Goal: Task Accomplishment & Management: Manage account settings

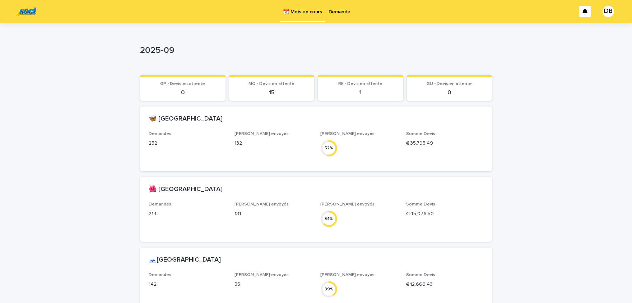
click at [344, 11] on p "Demande" at bounding box center [340, 7] width 22 height 15
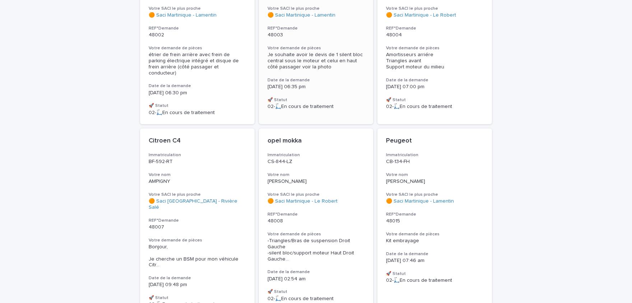
scroll to position [711, 0]
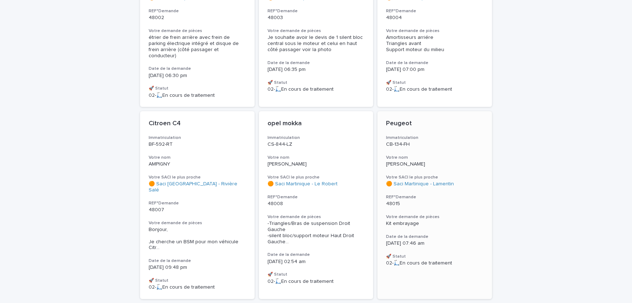
click at [451, 221] on div "Peugeot Immatriculation CB-134-FH Votre nom [PERSON_NAME] Votre SACI le plus pr…" at bounding box center [435, 192] width 115 height 163
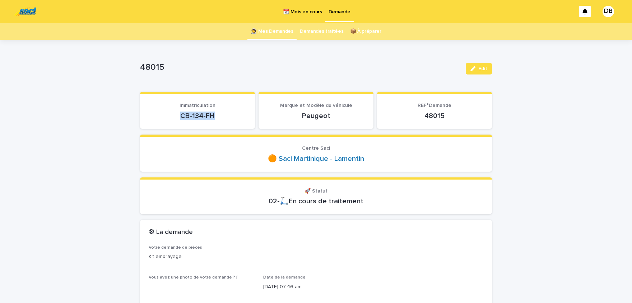
drag, startPoint x: 180, startPoint y: 115, endPoint x: 214, endPoint y: 117, distance: 33.4
click at [214, 117] on p "CB-134-FH" at bounding box center [198, 115] width 98 height 9
copy p "CB-134-FH"
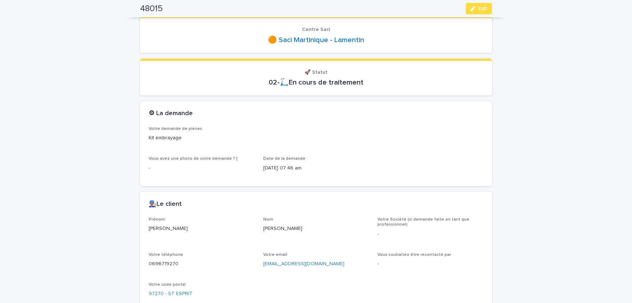
click at [160, 228] on p "[PERSON_NAME]" at bounding box center [202, 229] width 106 height 8
copy p "[PERSON_NAME]"
drag, startPoint x: 263, startPoint y: 227, endPoint x: 306, endPoint y: 226, distance: 42.4
click at [306, 226] on p "[PERSON_NAME]" at bounding box center [316, 229] width 106 height 8
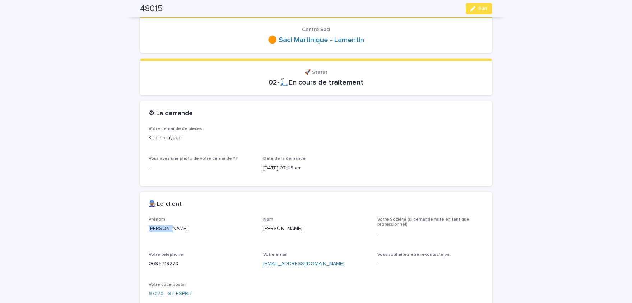
copy p "[PERSON_NAME]"
click at [157, 263] on p "0696719270" at bounding box center [202, 264] width 106 height 8
copy p "0696719270"
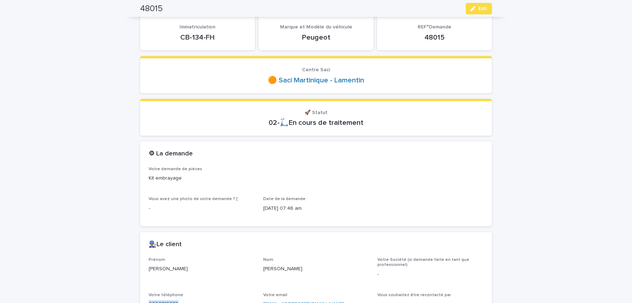
scroll to position [59, 0]
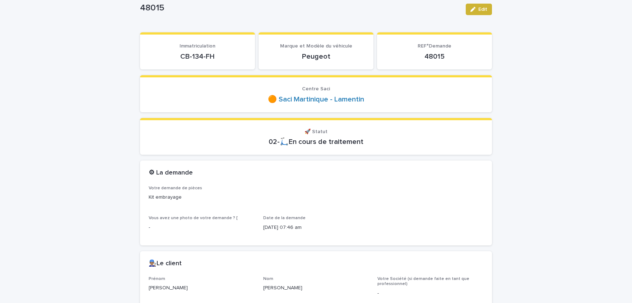
click at [484, 15] on div "Edit" at bounding box center [477, 9] width 29 height 29
click at [484, 10] on span "Edit" at bounding box center [483, 9] width 9 height 5
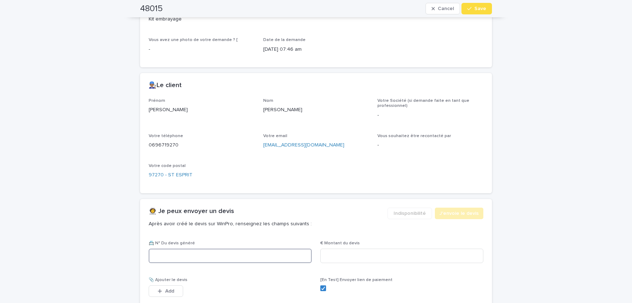
click at [258, 255] on input at bounding box center [230, 255] width 163 height 14
paste input "********"
type input "********"
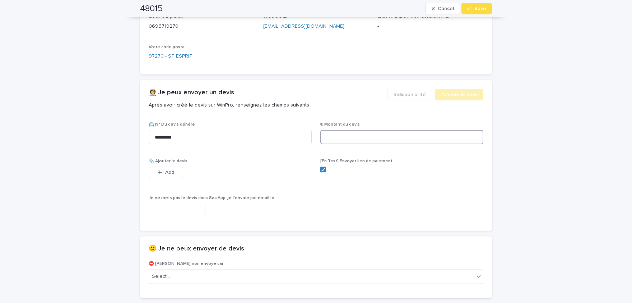
click at [385, 138] on input at bounding box center [402, 137] width 163 height 14
paste input "*****"
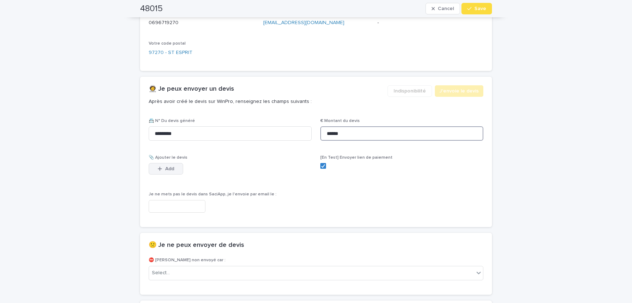
type input "******"
click at [170, 167] on span "Add" at bounding box center [169, 168] width 9 height 5
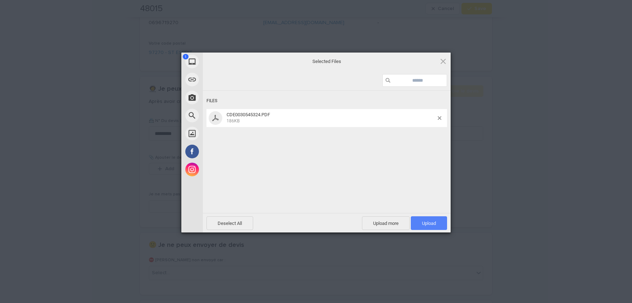
click at [435, 223] on span "Upload 1" at bounding box center [429, 222] width 14 height 5
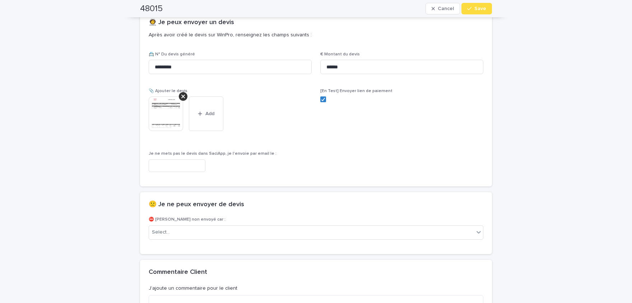
scroll to position [476, 0]
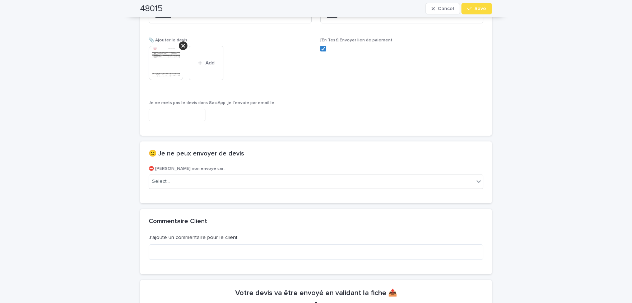
click at [168, 57] on img at bounding box center [166, 63] width 34 height 34
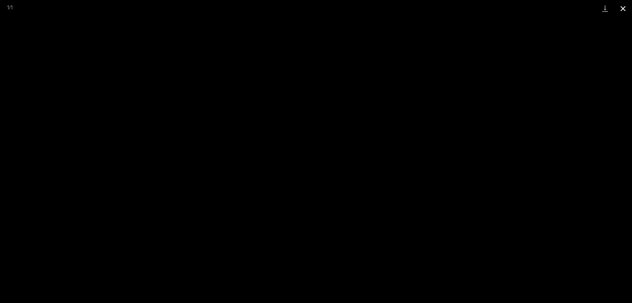
click at [620, 10] on button "Close gallery" at bounding box center [623, 8] width 18 height 17
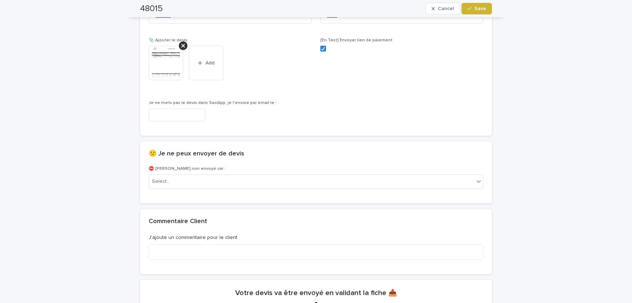
click at [485, 9] on span "Save" at bounding box center [481, 8] width 12 height 5
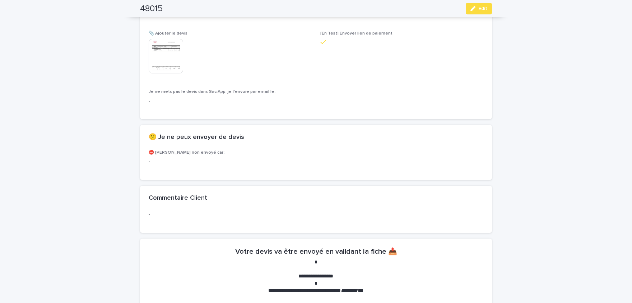
scroll to position [456, 0]
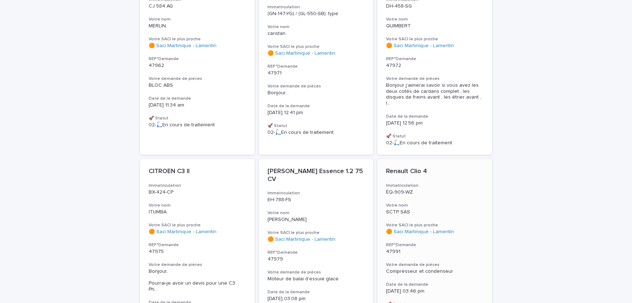
scroll to position [237, 0]
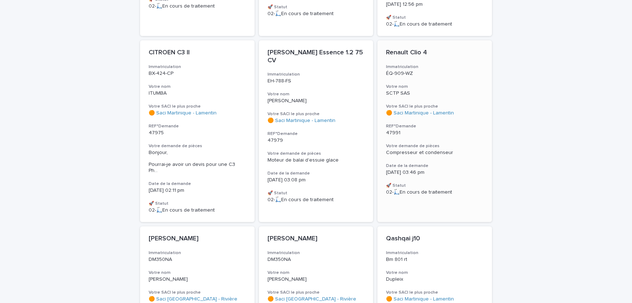
click at [426, 151] on div "Compresseur et condenseur" at bounding box center [434, 152] width 97 height 8
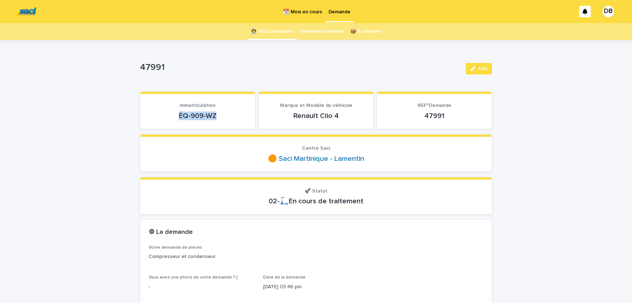
drag, startPoint x: 180, startPoint y: 114, endPoint x: 227, endPoint y: 114, distance: 47.4
click at [227, 114] on p "ÉQ-909-WZ" at bounding box center [198, 115] width 98 height 9
copy p "ÉQ-909-WZ"
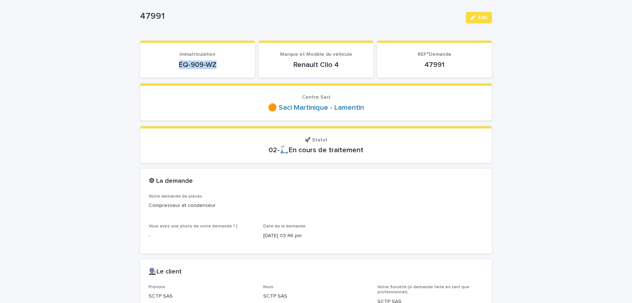
scroll to position [59, 0]
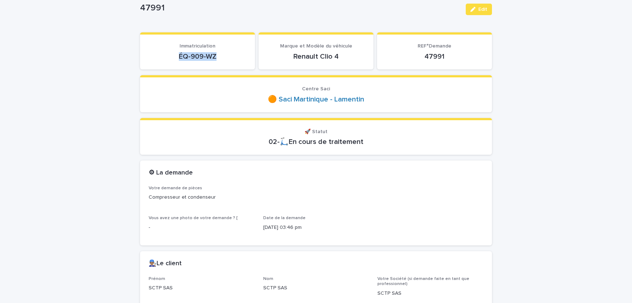
click at [210, 57] on p "ÉQ-909-WZ" at bounding box center [198, 56] width 98 height 9
click at [198, 54] on p "ÉQ-909-WZ" at bounding box center [198, 56] width 98 height 9
click at [181, 56] on p "ÉQ-909-WZ" at bounding box center [198, 56] width 98 height 9
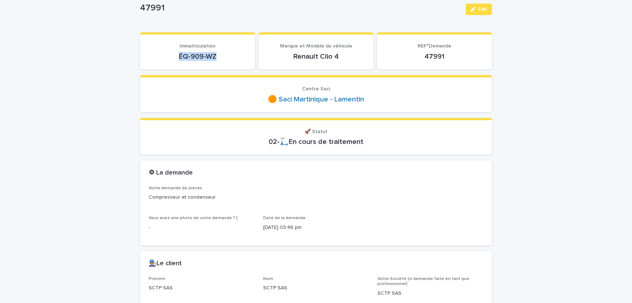
drag, startPoint x: 181, startPoint y: 56, endPoint x: 212, endPoint y: 54, distance: 30.3
click at [212, 54] on p "ÉQ-909-WZ" at bounding box center [198, 56] width 98 height 9
copy p "ÉQ-909-WZ"
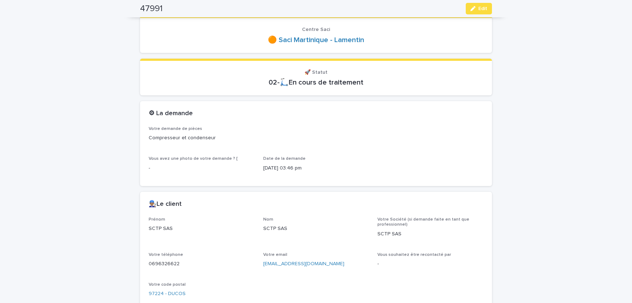
scroll to position [0, 0]
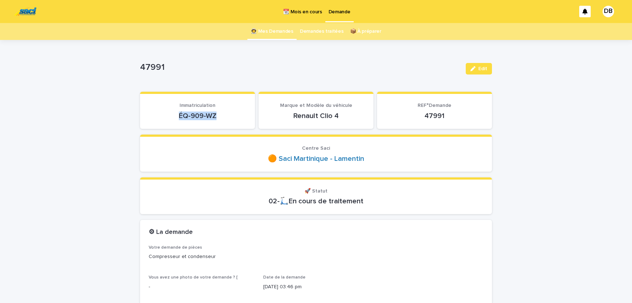
copy p "ÉQ-909-WZ"
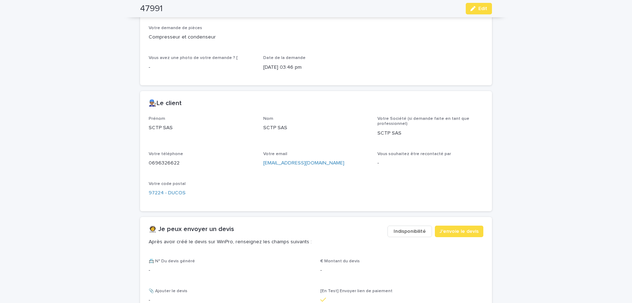
scroll to position [237, 0]
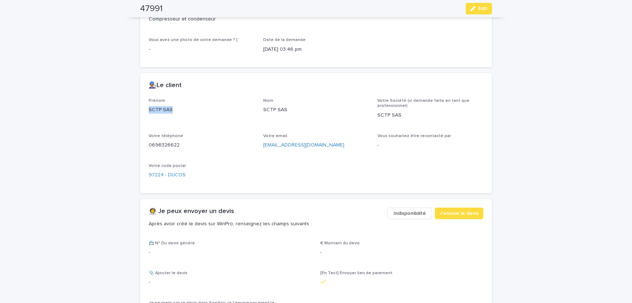
drag, startPoint x: 150, startPoint y: 108, endPoint x: 173, endPoint y: 111, distance: 23.6
click at [173, 111] on p "SCTP SAS" at bounding box center [202, 110] width 106 height 8
copy p "SCTP SAS"
click at [165, 142] on p "0696326622" at bounding box center [202, 145] width 106 height 8
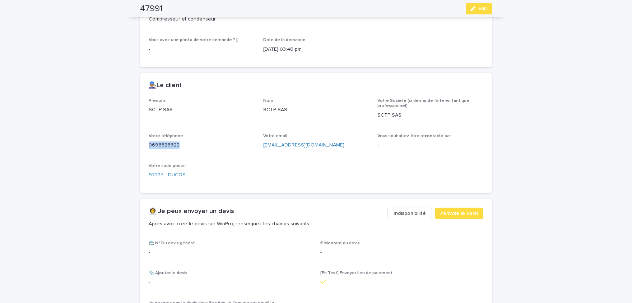
copy p "0696326622"
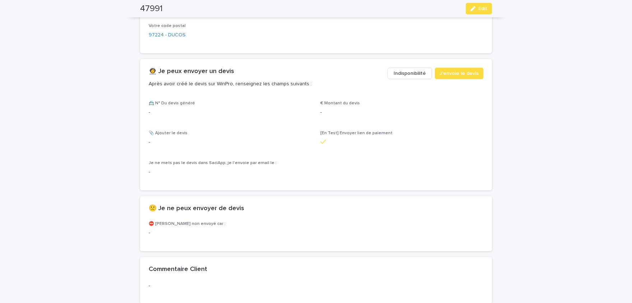
scroll to position [385, 0]
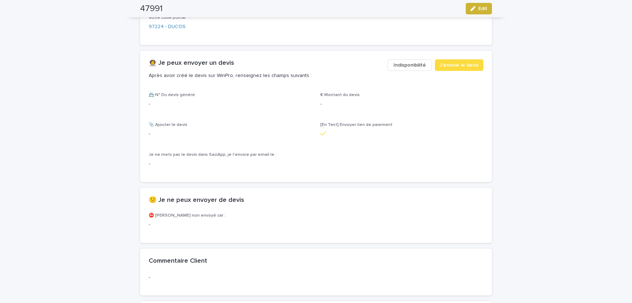
click at [480, 10] on span "Edit" at bounding box center [483, 8] width 9 height 5
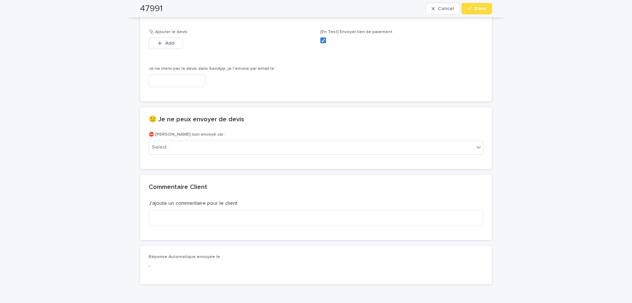
scroll to position [396, 0]
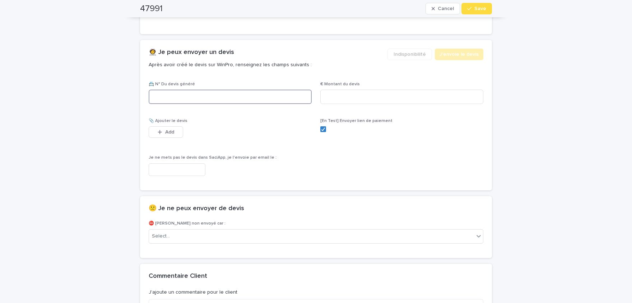
click at [180, 90] on input at bounding box center [230, 96] width 163 height 14
paste input "********"
type input "********"
click at [350, 96] on input at bounding box center [402, 96] width 163 height 14
paste input "*****"
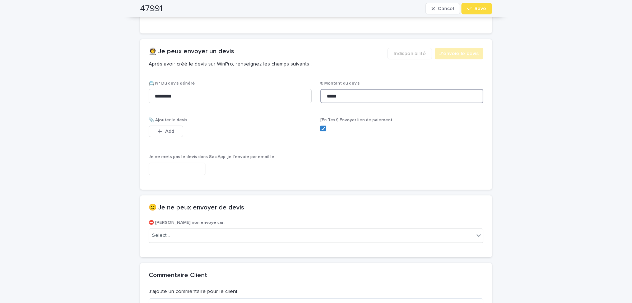
scroll to position [402, 0]
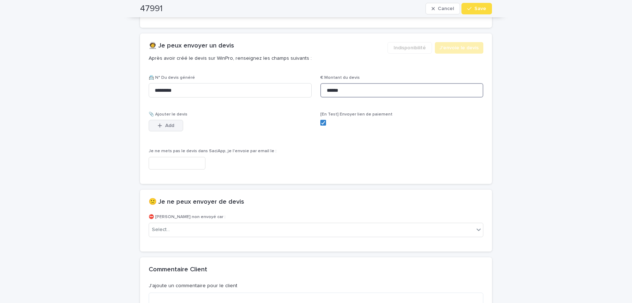
type input "******"
click at [173, 124] on span "Add" at bounding box center [169, 125] width 9 height 5
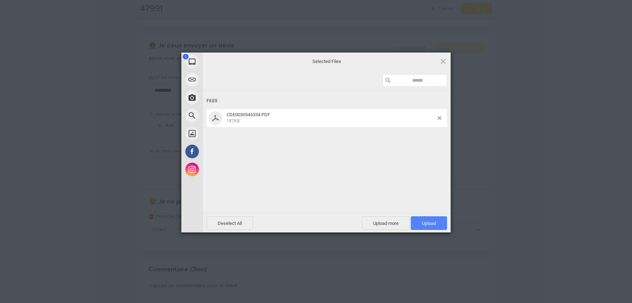
click at [429, 224] on span "Upload 1" at bounding box center [429, 222] width 14 height 5
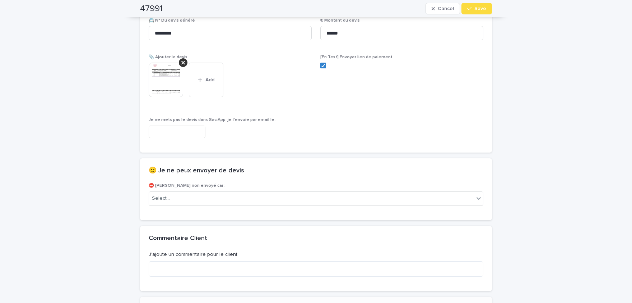
scroll to position [520, 0]
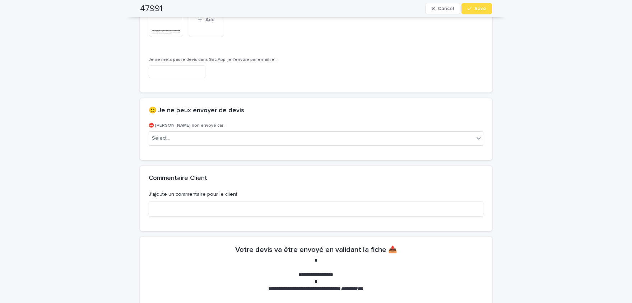
click at [172, 34] on img at bounding box center [166, 20] width 34 height 34
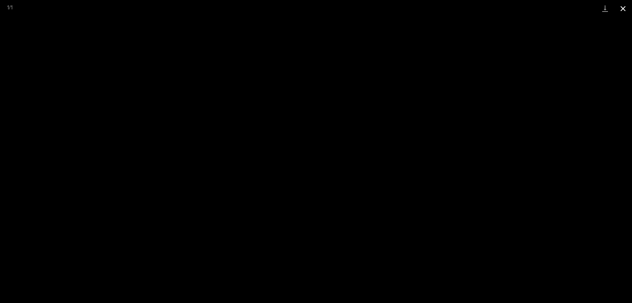
click at [622, 7] on button "Close gallery" at bounding box center [623, 8] width 18 height 17
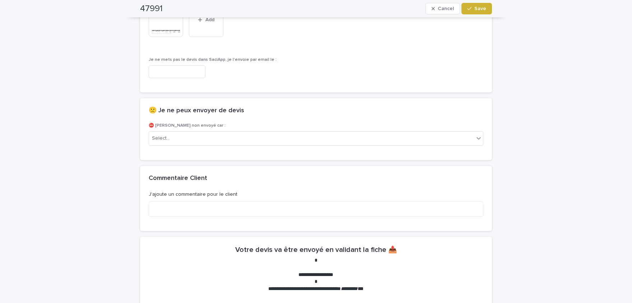
click at [472, 11] on button "Save" at bounding box center [477, 8] width 31 height 11
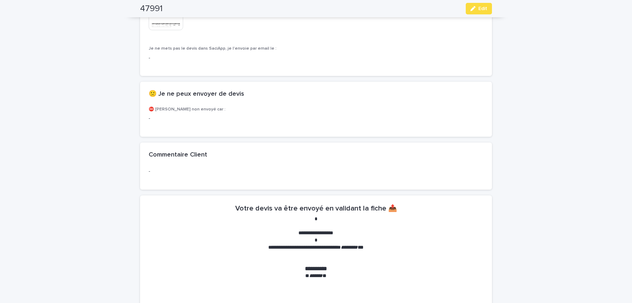
scroll to position [499, 0]
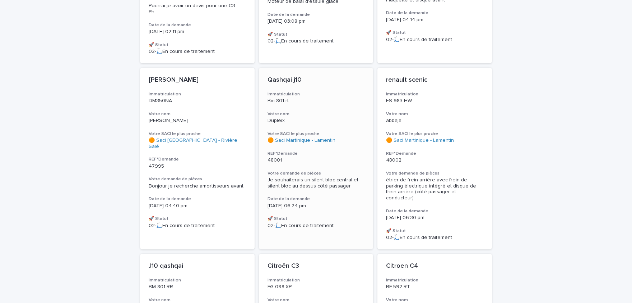
scroll to position [385, 0]
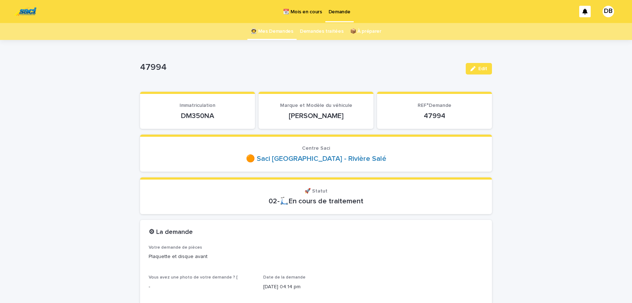
click at [209, 112] on p "DM350NA" at bounding box center [198, 115] width 98 height 9
copy p "DM350NA"
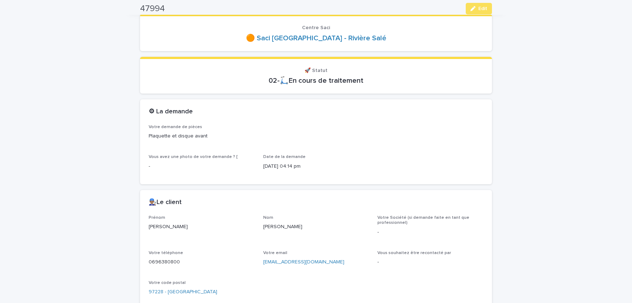
scroll to position [148, 0]
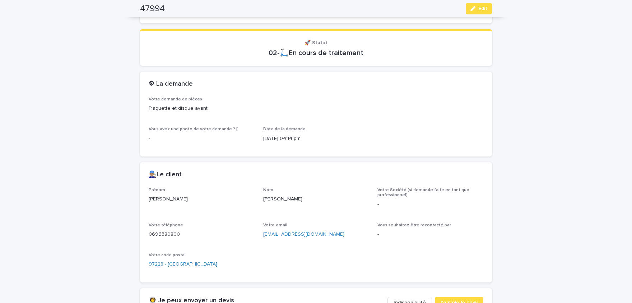
click at [160, 196] on p "[PERSON_NAME]" at bounding box center [202, 199] width 106 height 8
drag, startPoint x: 263, startPoint y: 199, endPoint x: 296, endPoint y: 201, distance: 33.1
click at [296, 201] on div "Prénom [PERSON_NAME] [PERSON_NAME] Société (si demande faite en tant que profes…" at bounding box center [316, 230] width 335 height 86
click at [169, 234] on p "0696380800" at bounding box center [202, 234] width 106 height 8
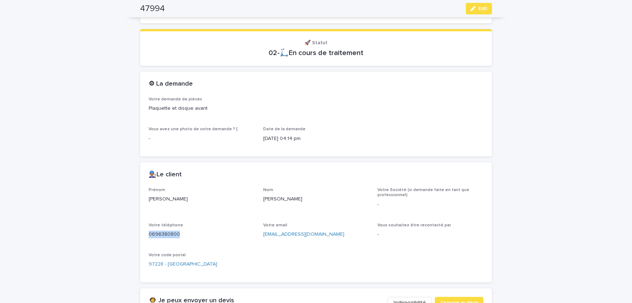
click at [169, 234] on p "0696380800" at bounding box center [202, 234] width 106 height 8
click at [480, 12] on button "Edit" at bounding box center [479, 8] width 26 height 11
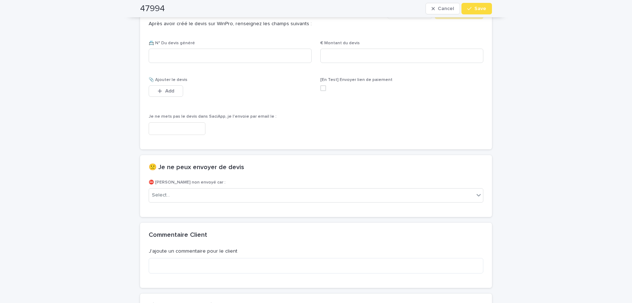
scroll to position [378, 0]
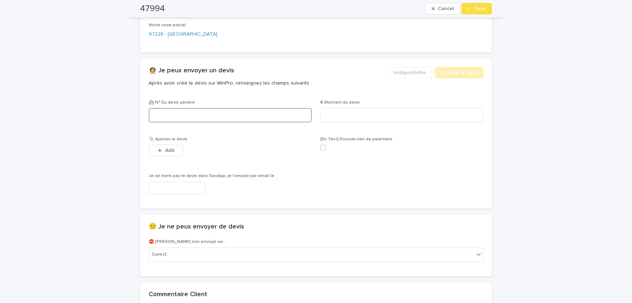
click at [202, 111] on input at bounding box center [230, 115] width 163 height 14
paste input "********"
type input "********"
click at [366, 112] on input at bounding box center [402, 115] width 163 height 14
paste input "*****"
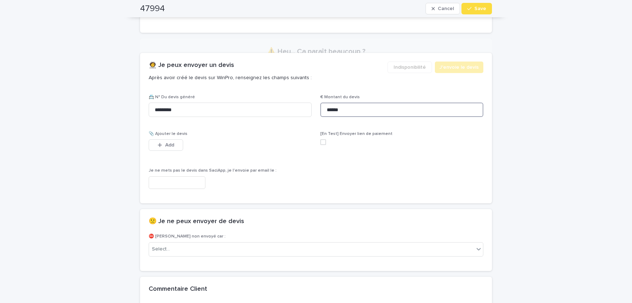
scroll to position [397, 0]
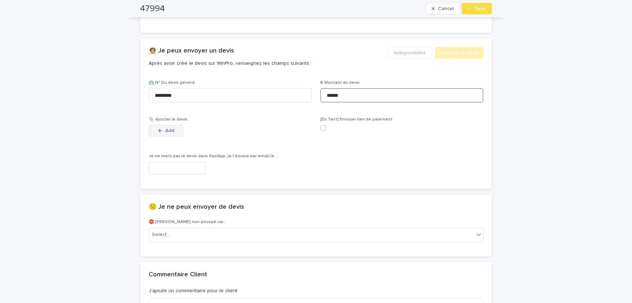
type input "******"
click at [178, 130] on button "Add" at bounding box center [166, 130] width 34 height 11
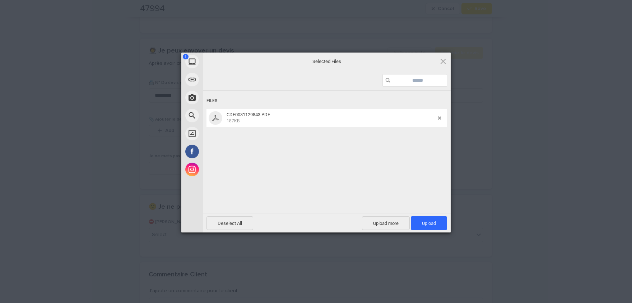
click at [332, 94] on div "Files CDE0031129843.PDF 187KB" at bounding box center [327, 151] width 248 height 121
click at [420, 222] on span "Upload 1" at bounding box center [429, 223] width 36 height 14
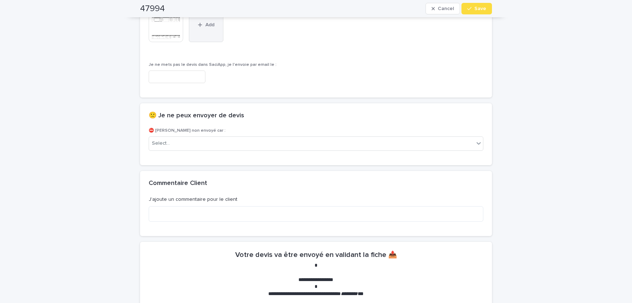
scroll to position [426, 0]
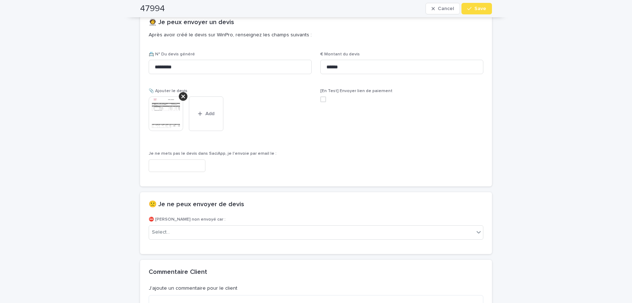
click at [163, 113] on img at bounding box center [166, 113] width 34 height 34
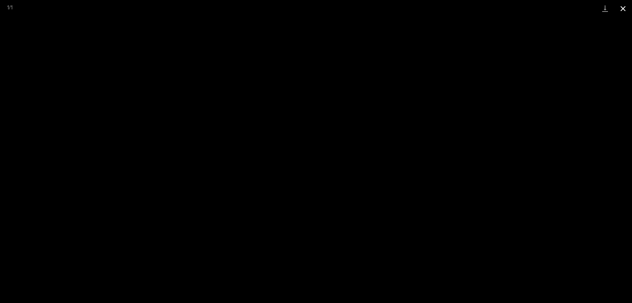
click at [624, 10] on button "Close gallery" at bounding box center [623, 8] width 18 height 17
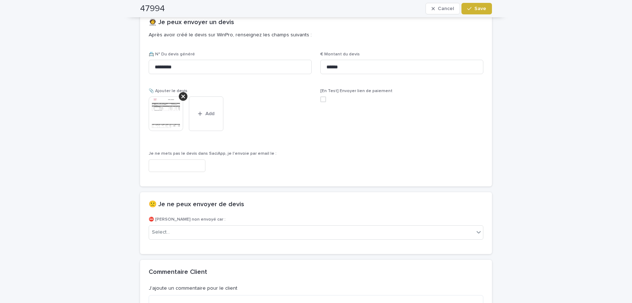
click at [488, 12] on button "Save" at bounding box center [477, 8] width 31 height 11
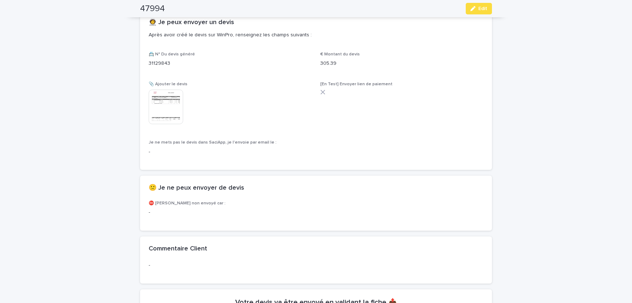
scroll to position [405, 0]
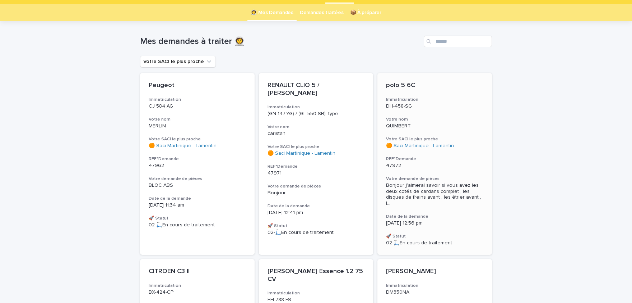
scroll to position [29, 0]
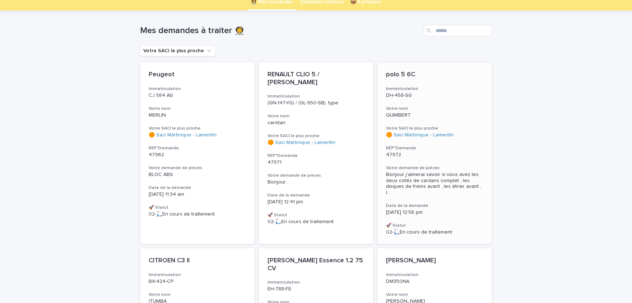
click at [428, 178] on span "Bonjour j’aimerai savoir si vous avez les deux cotés de cardans complet , les d…" at bounding box center [434, 183] width 97 height 24
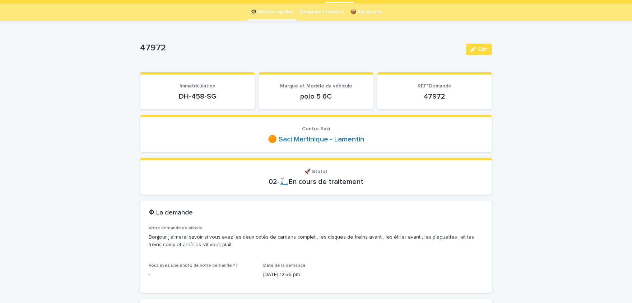
scroll to position [29, 0]
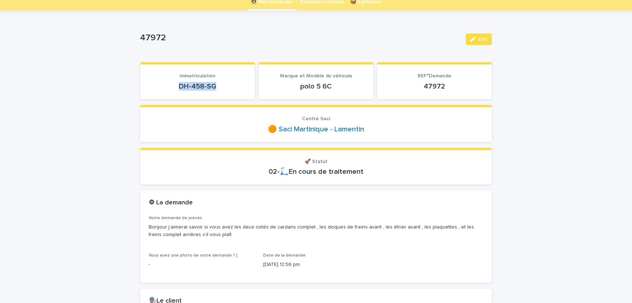
drag, startPoint x: 179, startPoint y: 84, endPoint x: 224, endPoint y: 86, distance: 44.6
click at [224, 86] on p "DH-458-SG" at bounding box center [198, 86] width 98 height 9
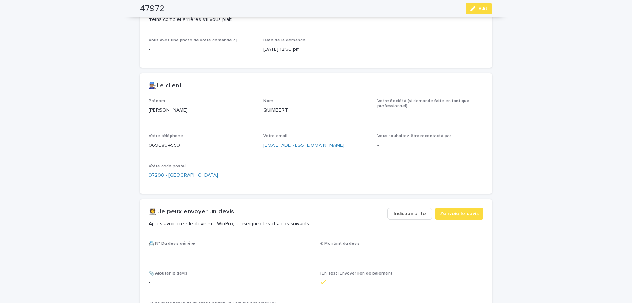
scroll to position [267, 0]
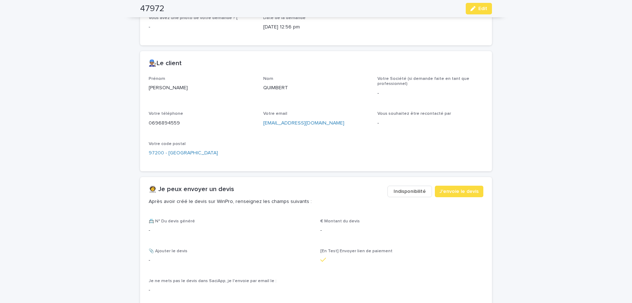
click at [152, 87] on p "[PERSON_NAME]" at bounding box center [202, 88] width 106 height 8
click at [279, 87] on p "QUIMBERT" at bounding box center [316, 88] width 106 height 8
click at [162, 118] on div "0696894559" at bounding box center [202, 122] width 106 height 9
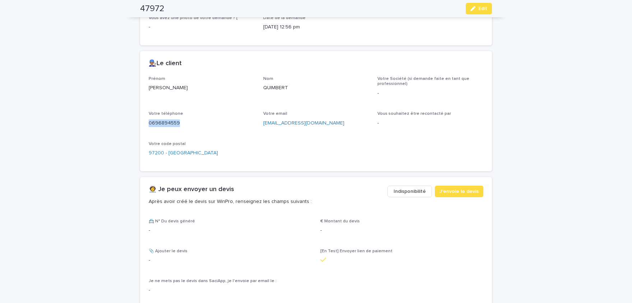
click at [162, 118] on div "0696894559" at bounding box center [202, 122] width 106 height 9
click at [487, 9] on span "Edit" at bounding box center [483, 8] width 9 height 5
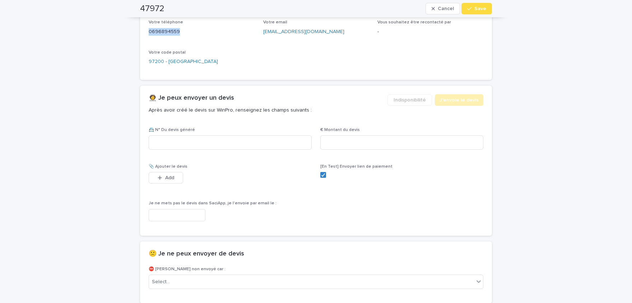
scroll to position [407, 0]
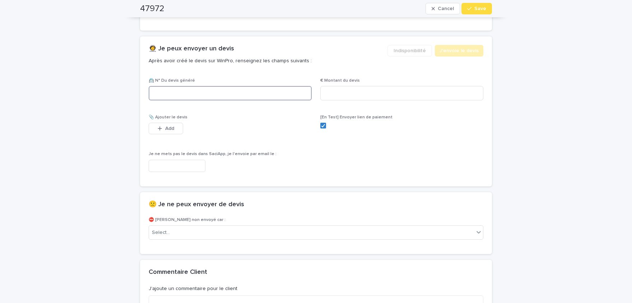
click at [207, 92] on input at bounding box center [230, 93] width 163 height 14
paste input "********"
type input "********"
click at [373, 89] on input at bounding box center [402, 93] width 163 height 14
paste input "******"
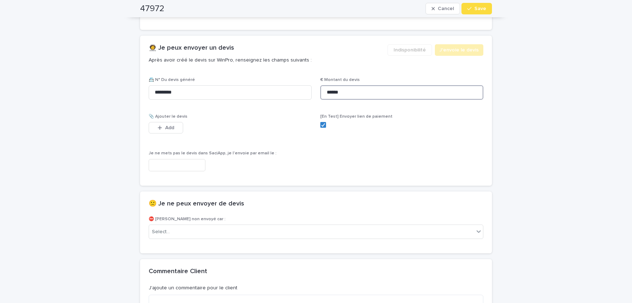
scroll to position [412, 0]
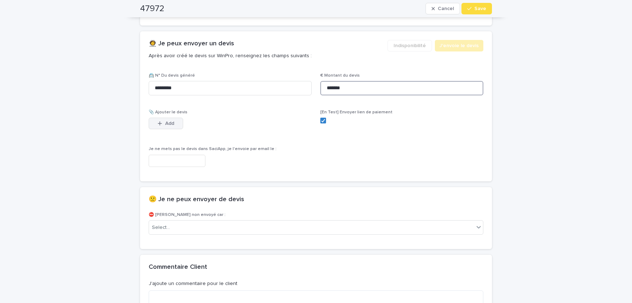
type input "*******"
click at [164, 122] on div "button" at bounding box center [161, 123] width 7 height 5
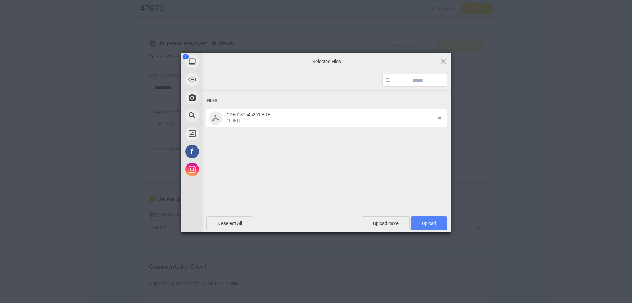
click at [421, 225] on span "Upload 1" at bounding box center [429, 223] width 36 height 14
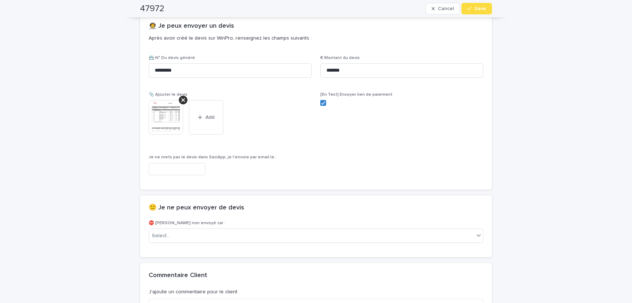
scroll to position [411, 0]
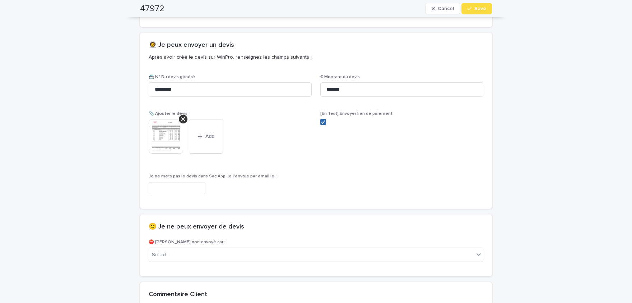
click at [320, 123] on div "📇 N° Du devis généré ******** € Montant du devis ******* 📎 Ajouter le devis Thi…" at bounding box center [316, 137] width 335 height 126
click at [324, 121] on polyline at bounding box center [323, 121] width 3 height 3
click at [481, 14] on div "47972 Cancel Save" at bounding box center [316, 8] width 352 height 17
click at [481, 10] on span "Save" at bounding box center [481, 8] width 12 height 5
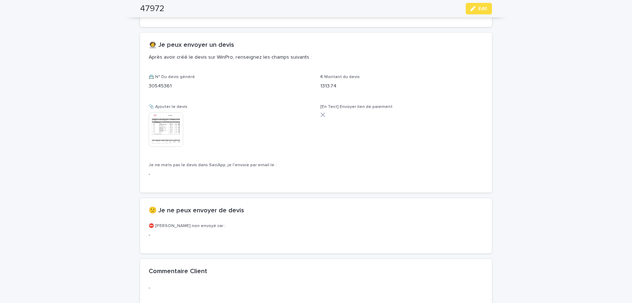
scroll to position [390, 0]
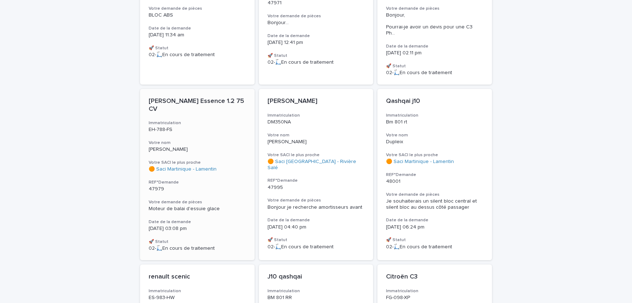
scroll to position [178, 0]
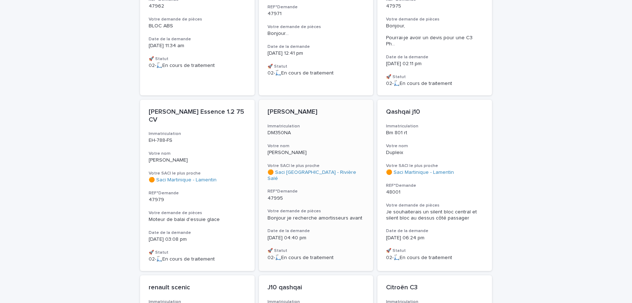
click at [316, 215] on span "Bonjour je recherche amortisseurs avant" at bounding box center [315, 217] width 95 height 5
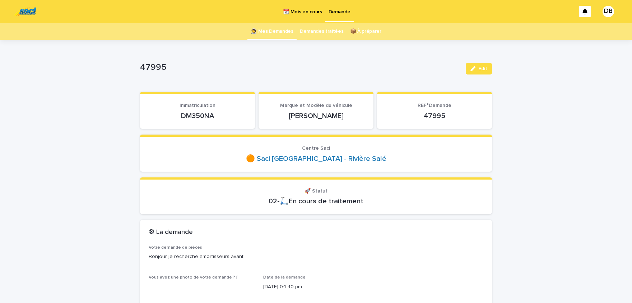
click at [194, 114] on p "DM350NA" at bounding box center [198, 115] width 98 height 9
click at [342, 77] on div "47995 Edit" at bounding box center [316, 68] width 352 height 29
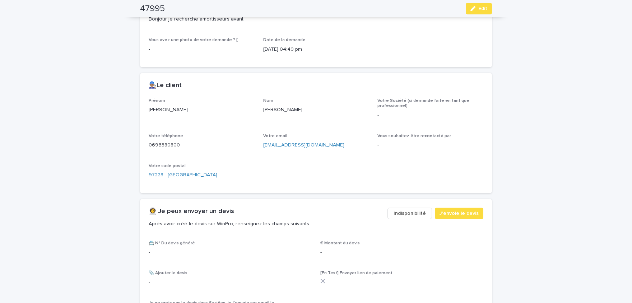
scroll to position [89, 0]
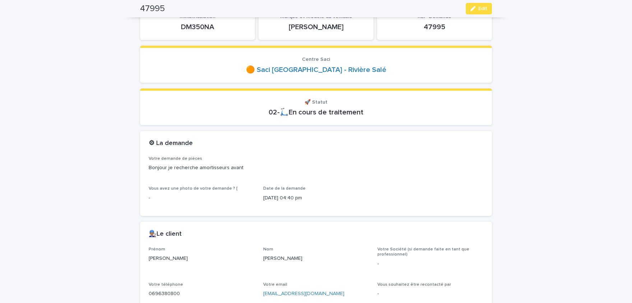
click at [205, 25] on p "DM350NA" at bounding box center [198, 27] width 98 height 9
click at [472, 11] on button "Edit" at bounding box center [479, 8] width 26 height 11
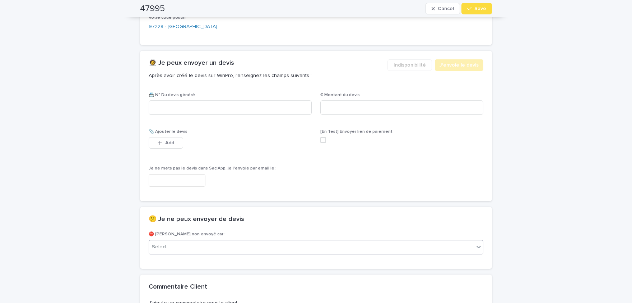
scroll to position [504, 0]
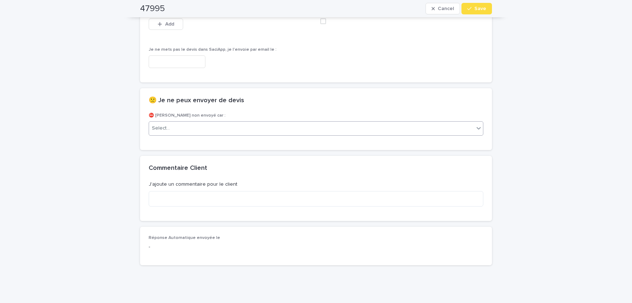
click at [240, 133] on div "Select..." at bounding box center [316, 128] width 335 height 14
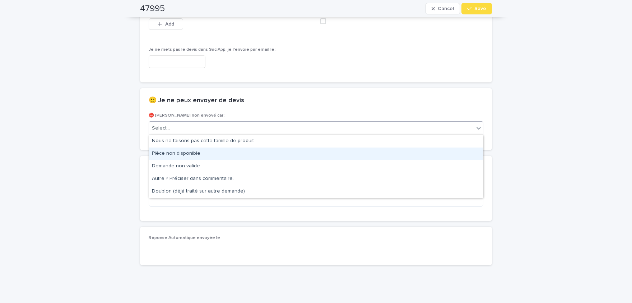
click at [214, 149] on div "Pièce non disponible" at bounding box center [316, 153] width 334 height 13
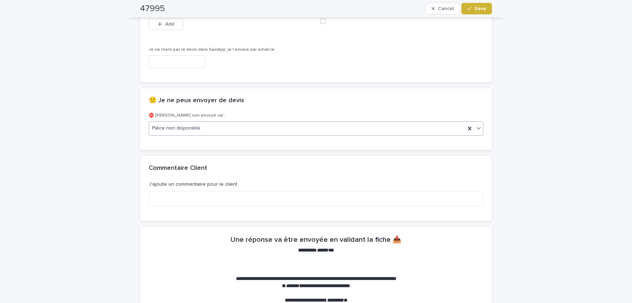
click at [484, 11] on span "Save" at bounding box center [481, 8] width 12 height 5
